Goal: Transaction & Acquisition: Purchase product/service

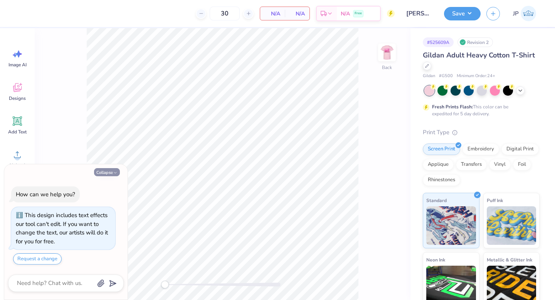
click at [116, 171] on icon "button" at bounding box center [115, 172] width 5 height 5
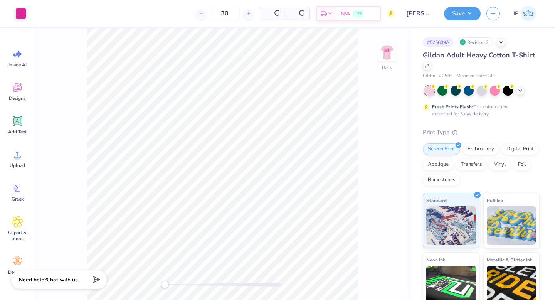
type textarea "x"
click at [430, 66] on div at bounding box center [427, 65] width 8 height 8
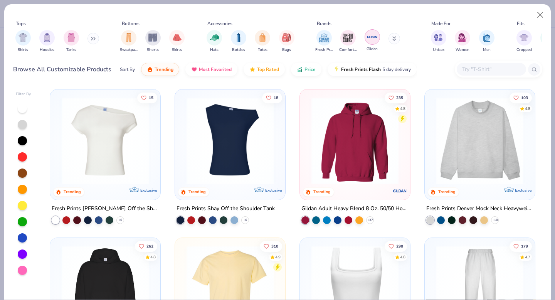
click at [372, 40] on img "filter for Gildan" at bounding box center [373, 37] width 12 height 12
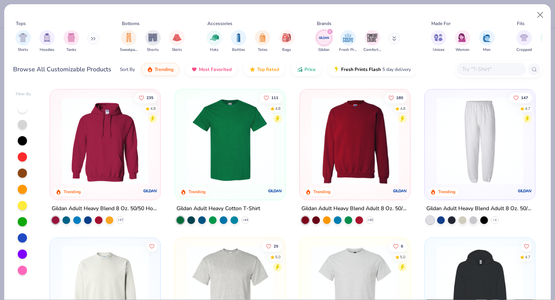
scroll to position [86, 0]
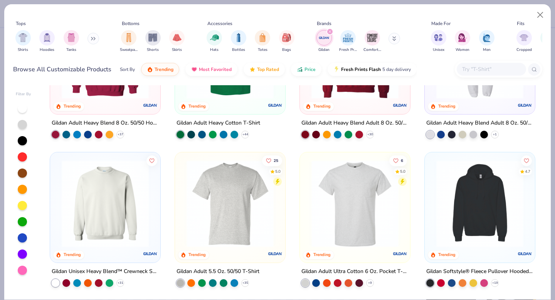
click at [241, 243] on img at bounding box center [230, 203] width 95 height 87
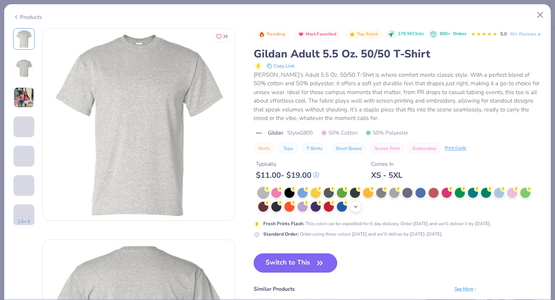
click at [354, 210] on icon at bounding box center [356, 207] width 6 height 6
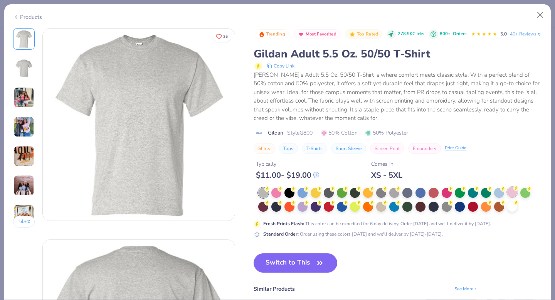
click at [510, 197] on div at bounding box center [512, 192] width 10 height 10
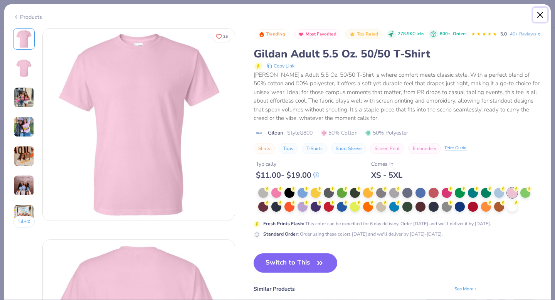
click at [542, 13] on button "Close" at bounding box center [540, 15] width 15 height 15
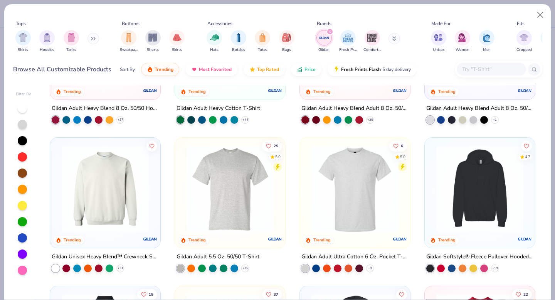
scroll to position [101, 0]
click at [377, 182] on img at bounding box center [355, 188] width 95 height 87
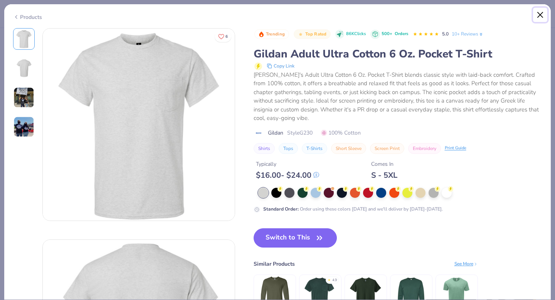
click at [541, 13] on button "Close" at bounding box center [540, 15] width 15 height 15
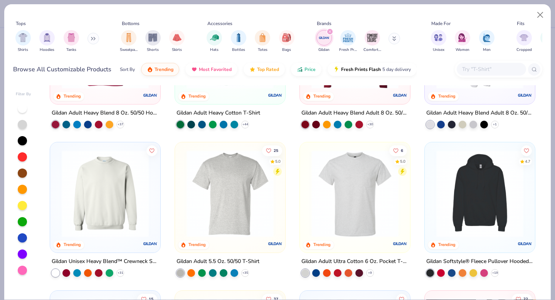
scroll to position [96, 0]
click at [251, 197] on img at bounding box center [230, 193] width 95 height 87
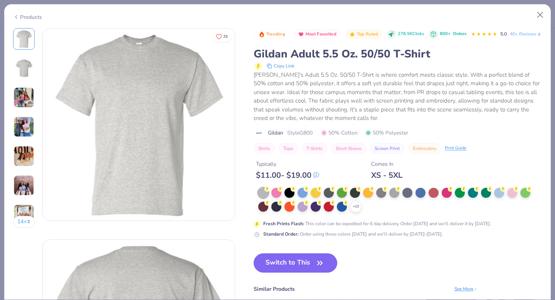
scroll to position [10, 0]
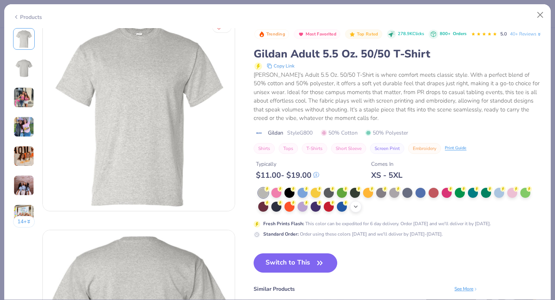
click at [355, 207] on polyline at bounding box center [355, 207] width 3 height 2
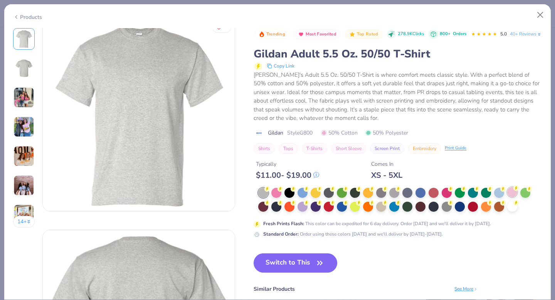
click at [516, 191] on circle at bounding box center [516, 187] width 5 height 5
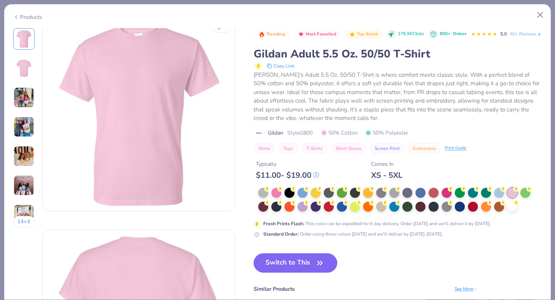
click at [310, 273] on button "Switch to This" at bounding box center [296, 262] width 84 height 19
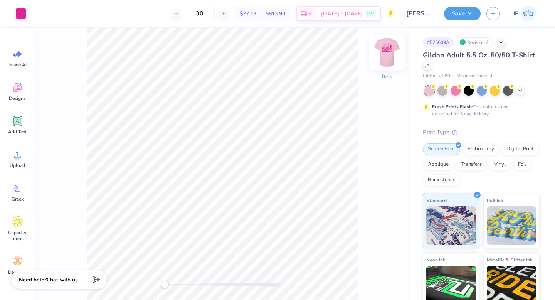
click at [391, 54] on img at bounding box center [387, 52] width 31 height 31
click at [393, 61] on img at bounding box center [387, 52] width 31 height 31
click at [426, 68] on div at bounding box center [427, 65] width 8 height 8
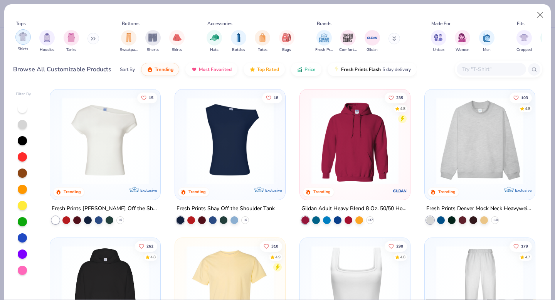
click at [23, 39] on img "filter for Shirts" at bounding box center [23, 36] width 9 height 9
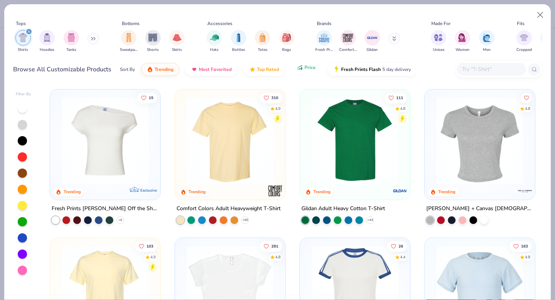
click at [298, 69] on icon "button" at bounding box center [298, 69] width 1 height 2
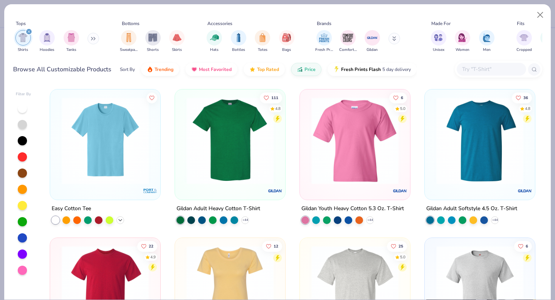
click at [121, 219] on polyline at bounding box center [120, 220] width 3 height 2
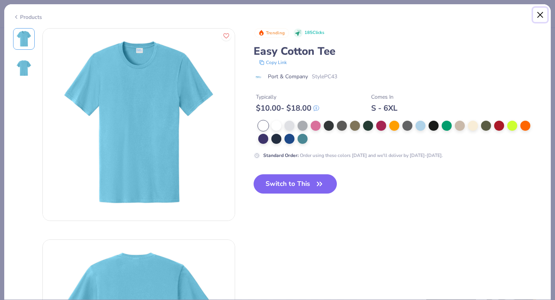
click at [539, 14] on button "Close" at bounding box center [540, 15] width 15 height 15
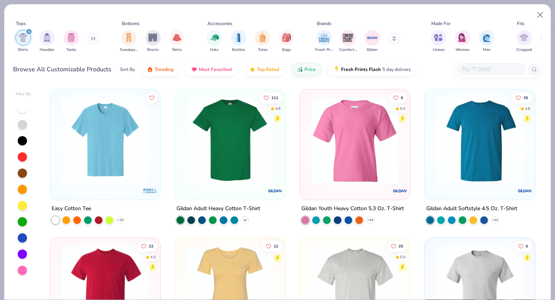
click at [245, 221] on icon at bounding box center [245, 220] width 6 height 6
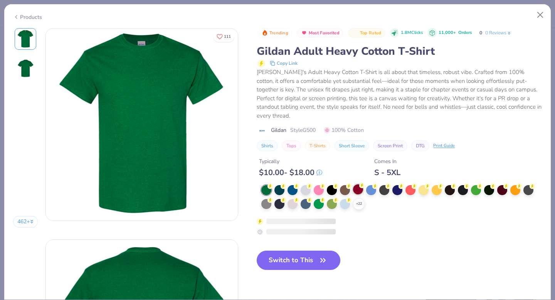
click at [364, 199] on div "+ 22" at bounding box center [401, 197] width 281 height 25
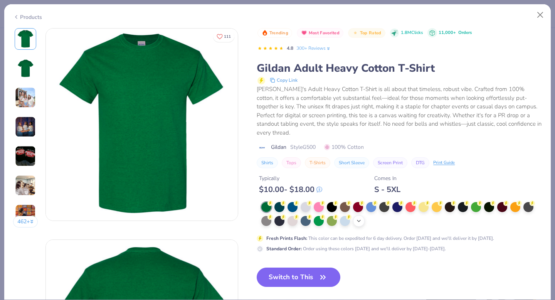
click at [356, 215] on div "+ 22" at bounding box center [359, 221] width 12 height 12
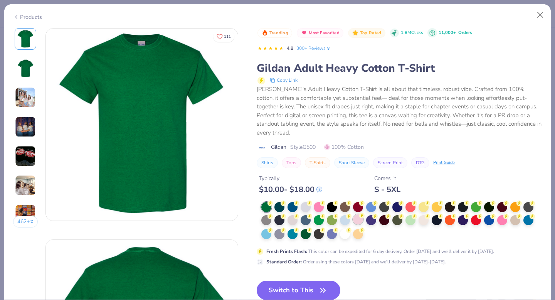
click at [358, 214] on div at bounding box center [358, 219] width 10 height 10
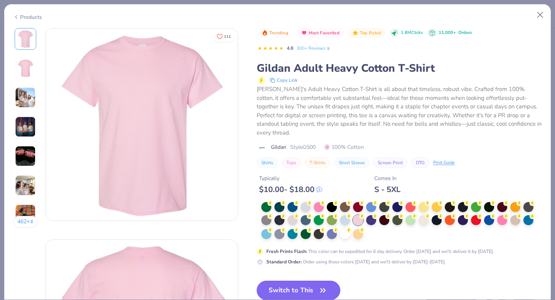
click at [322, 285] on icon "button" at bounding box center [323, 290] width 11 height 11
click at [323, 285] on icon "button" at bounding box center [323, 290] width 11 height 11
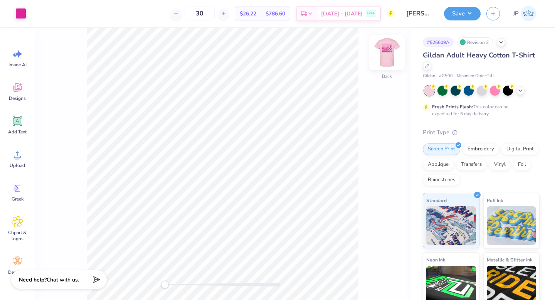
click at [391, 54] on img at bounding box center [387, 52] width 31 height 31
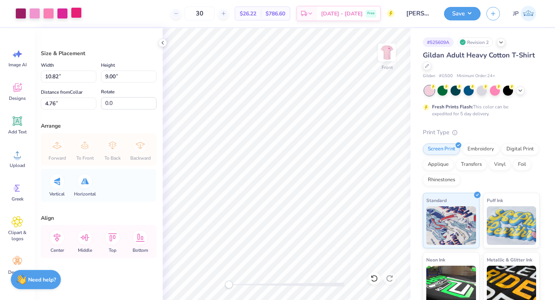
click at [74, 15] on div at bounding box center [76, 12] width 11 height 11
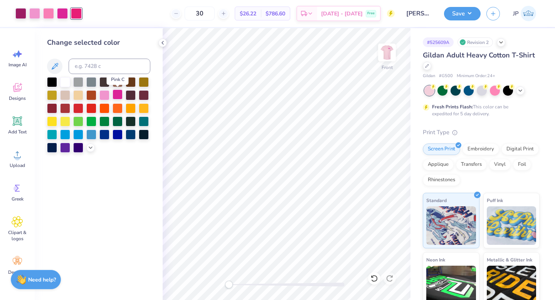
click at [116, 98] on div at bounding box center [118, 94] width 10 height 10
click at [373, 275] on icon at bounding box center [374, 279] width 8 height 8
click at [51, 14] on div at bounding box center [48, 12] width 11 height 11
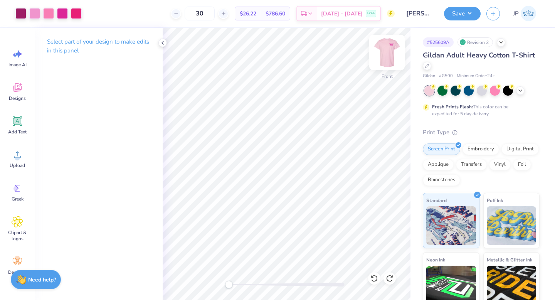
click at [380, 57] on img at bounding box center [387, 52] width 31 height 31
click at [386, 59] on img at bounding box center [387, 52] width 31 height 31
click at [392, 52] on img at bounding box center [387, 52] width 31 height 31
